Goal: Information Seeking & Learning: Learn about a topic

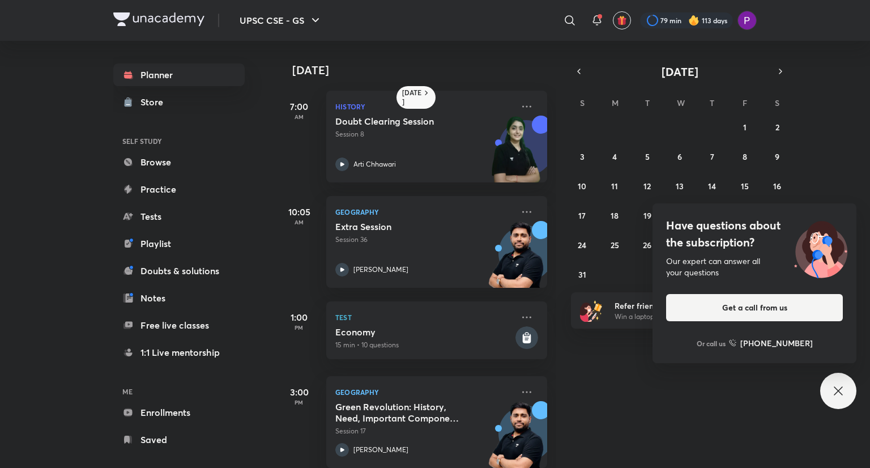
scroll to position [412, 0]
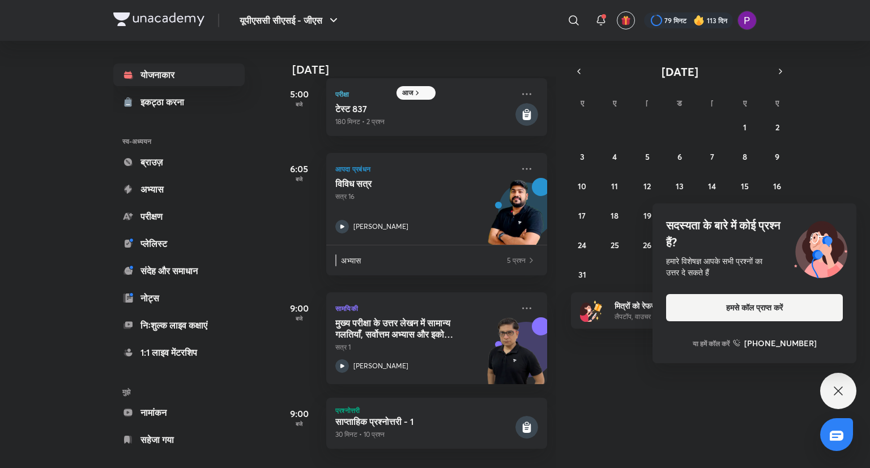
click at [833, 391] on icon at bounding box center [838, 391] width 14 height 14
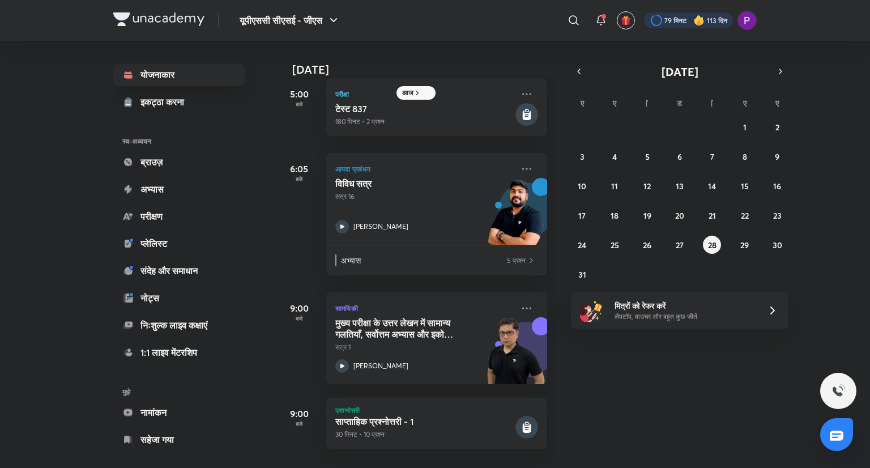
click at [662, 22] on div at bounding box center [688, 20] width 89 height 16
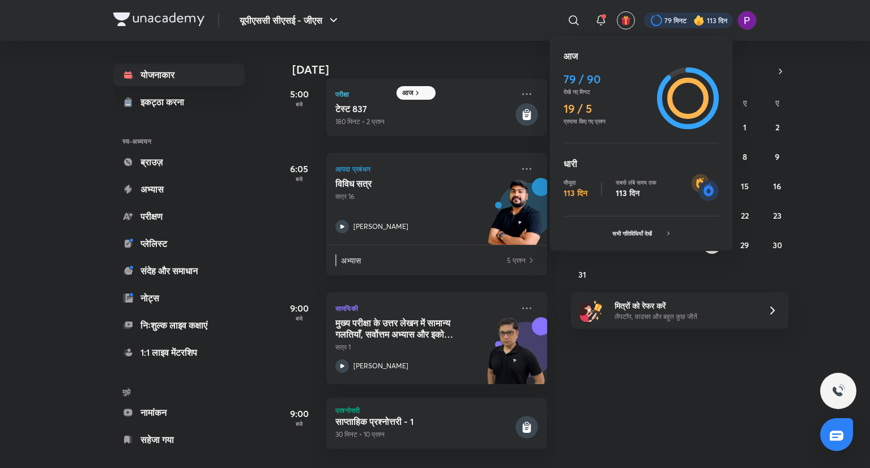
click at [652, 20] on div at bounding box center [435, 234] width 870 height 468
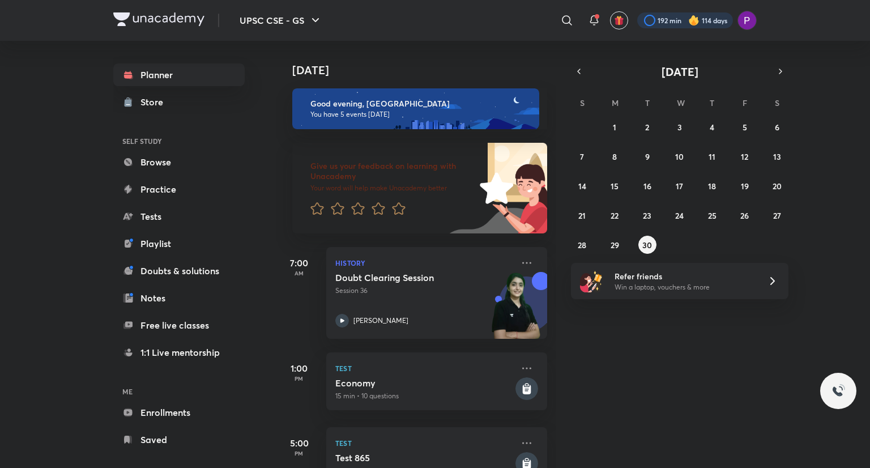
click at [643, 22] on div at bounding box center [685, 20] width 96 height 16
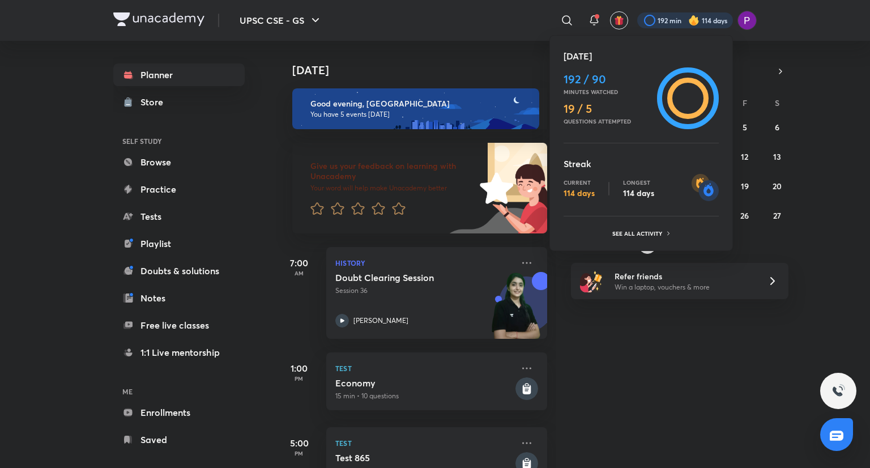
click at [647, 19] on div at bounding box center [435, 234] width 870 height 468
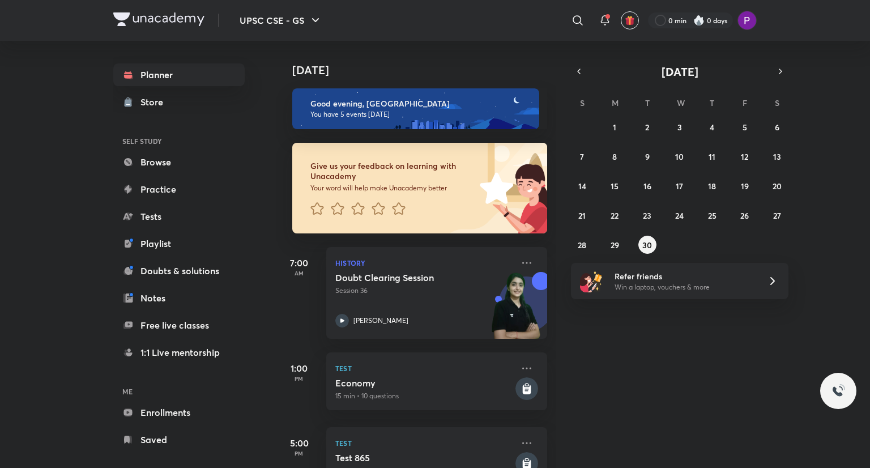
drag, startPoint x: 277, startPoint y: 61, endPoint x: 291, endPoint y: 71, distance: 16.2
click at [291, 71] on div "[DATE]" at bounding box center [417, 59] width 282 height 36
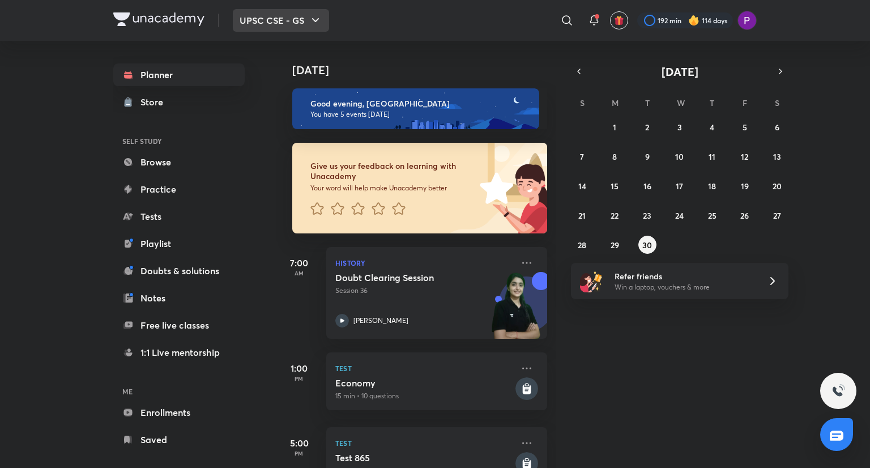
click at [281, 15] on button "UPSC CSE - GS" at bounding box center [281, 20] width 96 height 23
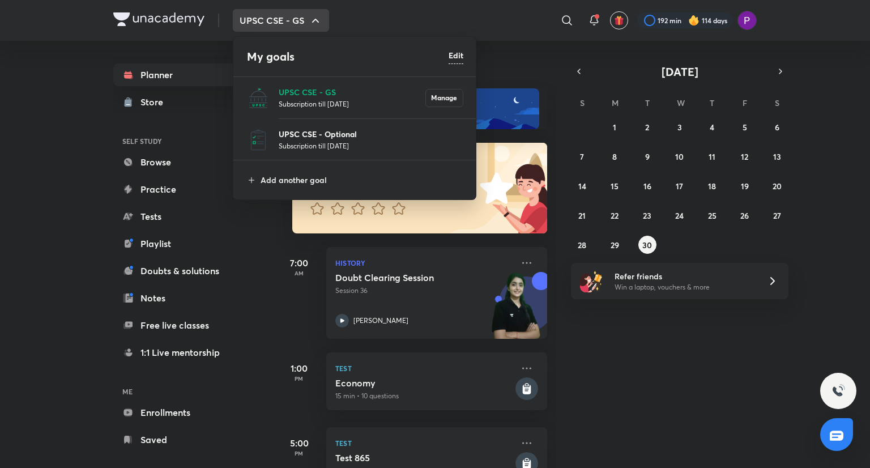
click at [313, 135] on p "UPSC CSE - Optional" at bounding box center [371, 134] width 185 height 12
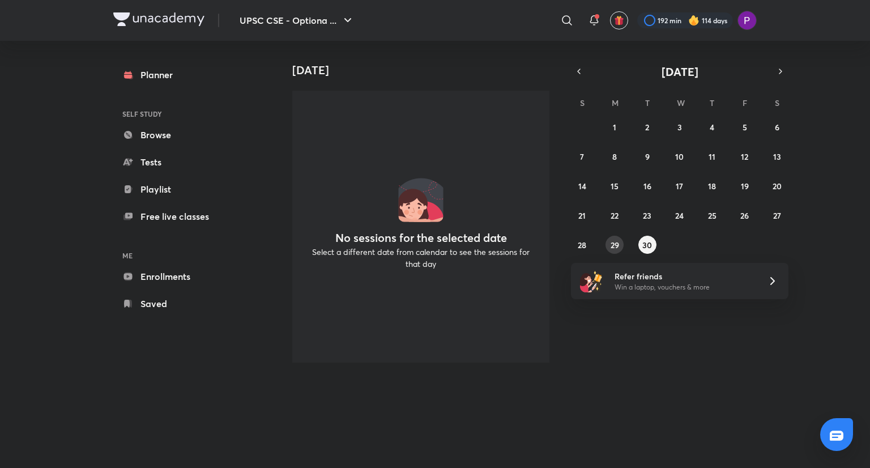
click at [618, 242] on abbr "29" at bounding box center [614, 245] width 8 height 11
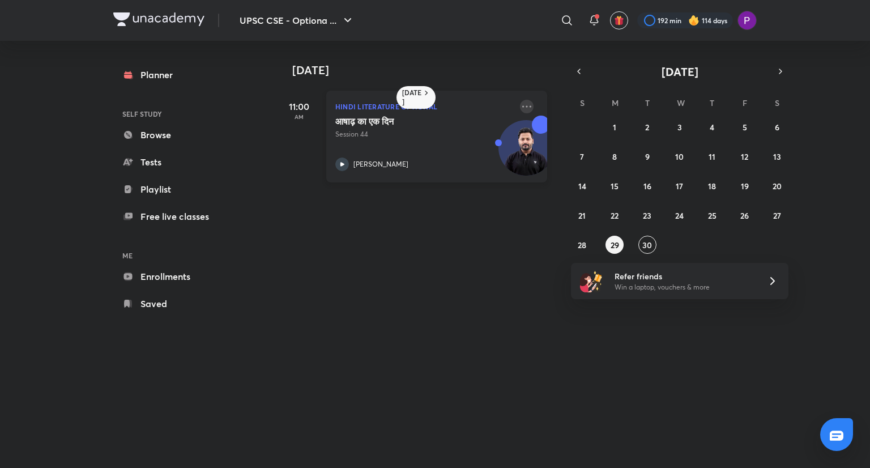
click at [520, 102] on icon at bounding box center [527, 107] width 14 height 14
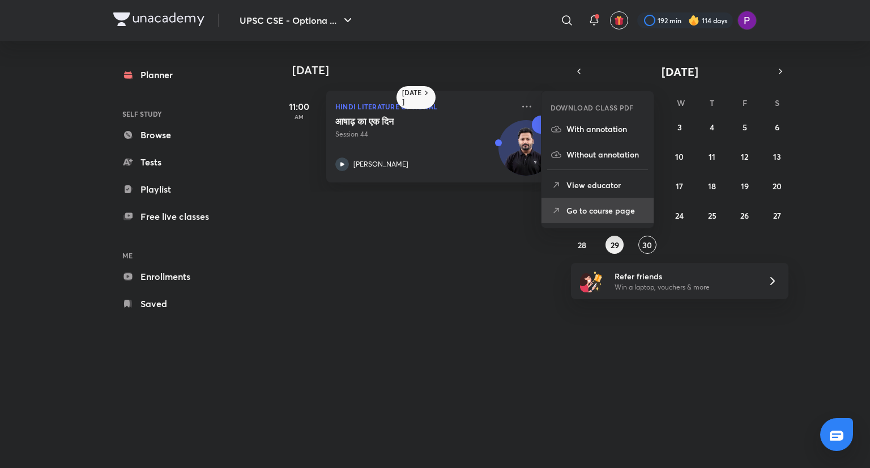
click at [619, 208] on p "Go to course page" at bounding box center [605, 210] width 78 height 12
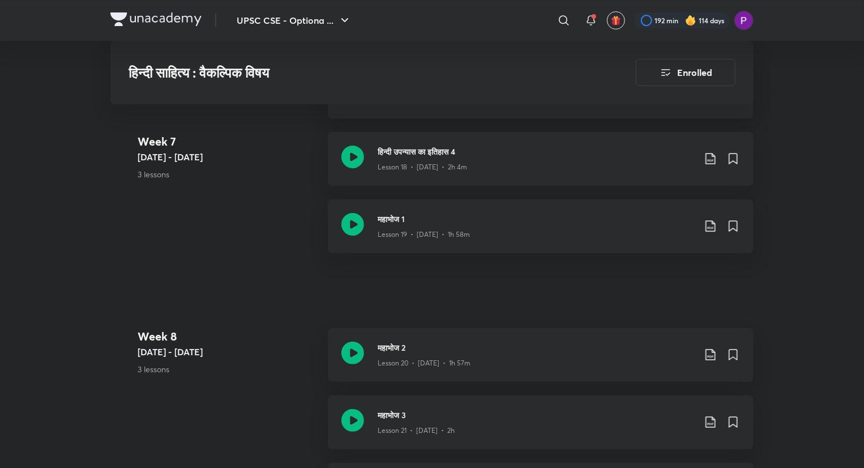
scroll to position [2273, 0]
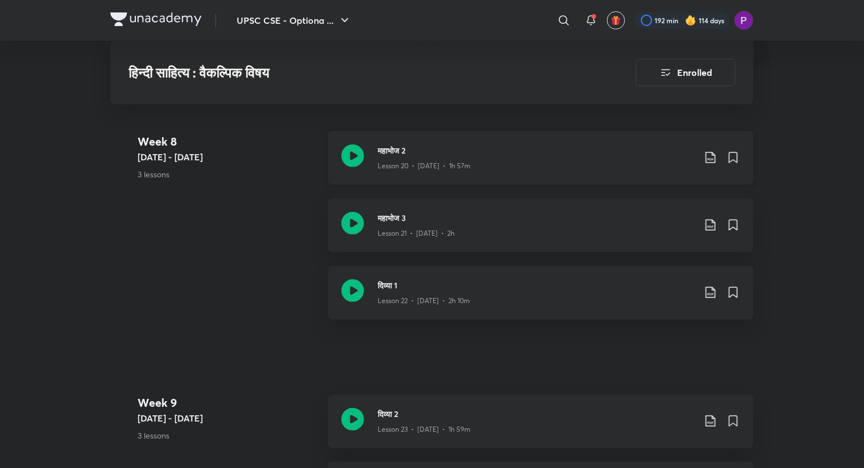
click at [501, 150] on h3 "महाभोज 2" at bounding box center [536, 150] width 317 height 12
